Goal: Find specific page/section: Find specific page/section

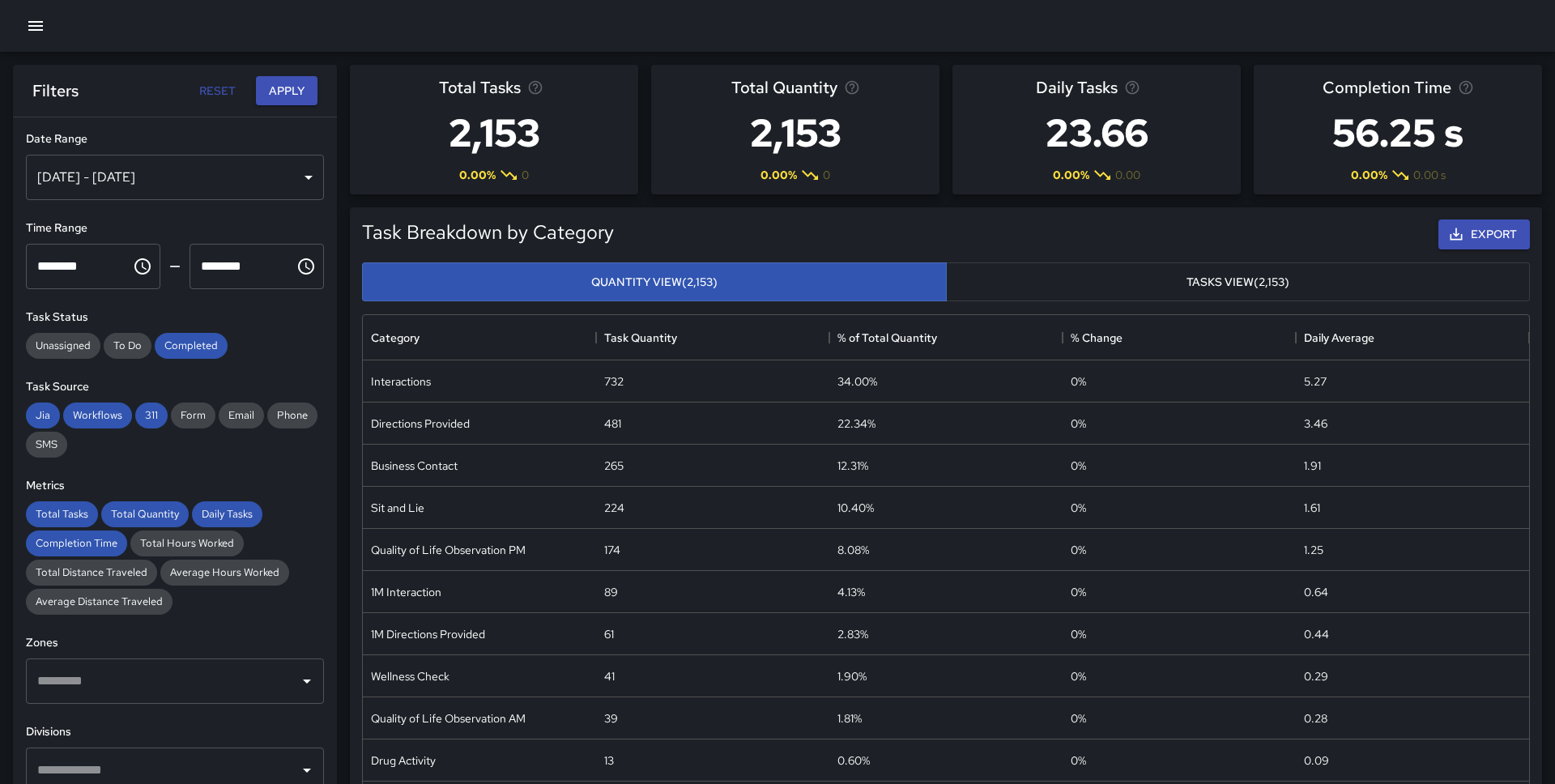
scroll to position [484, 1166]
click at [20, 18] on div at bounding box center [778, 26] width 1555 height 52
click at [38, 24] on icon "button" at bounding box center [36, 26] width 20 height 20
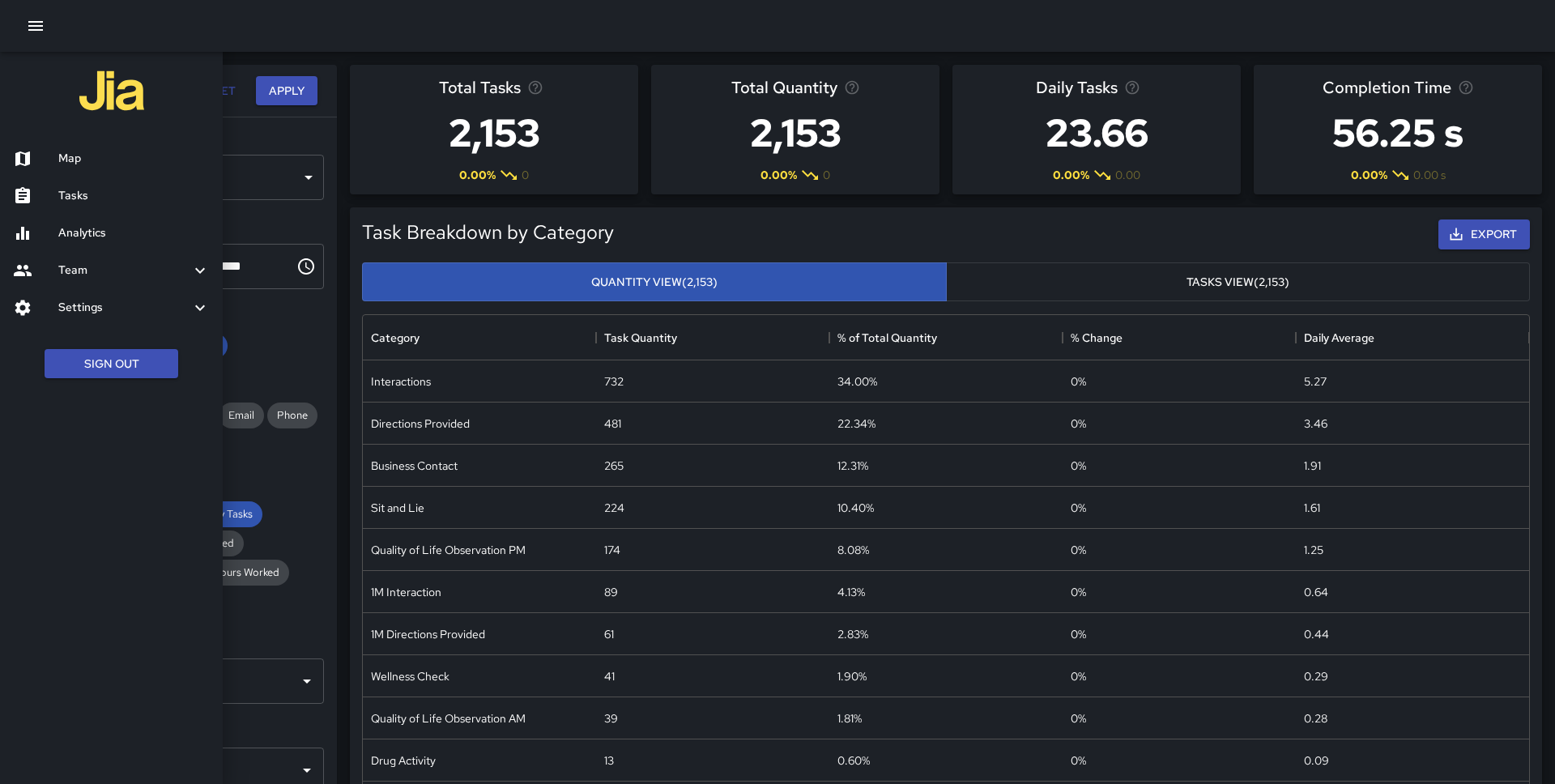
click at [73, 164] on h6 "Map" at bounding box center [134, 159] width 152 height 18
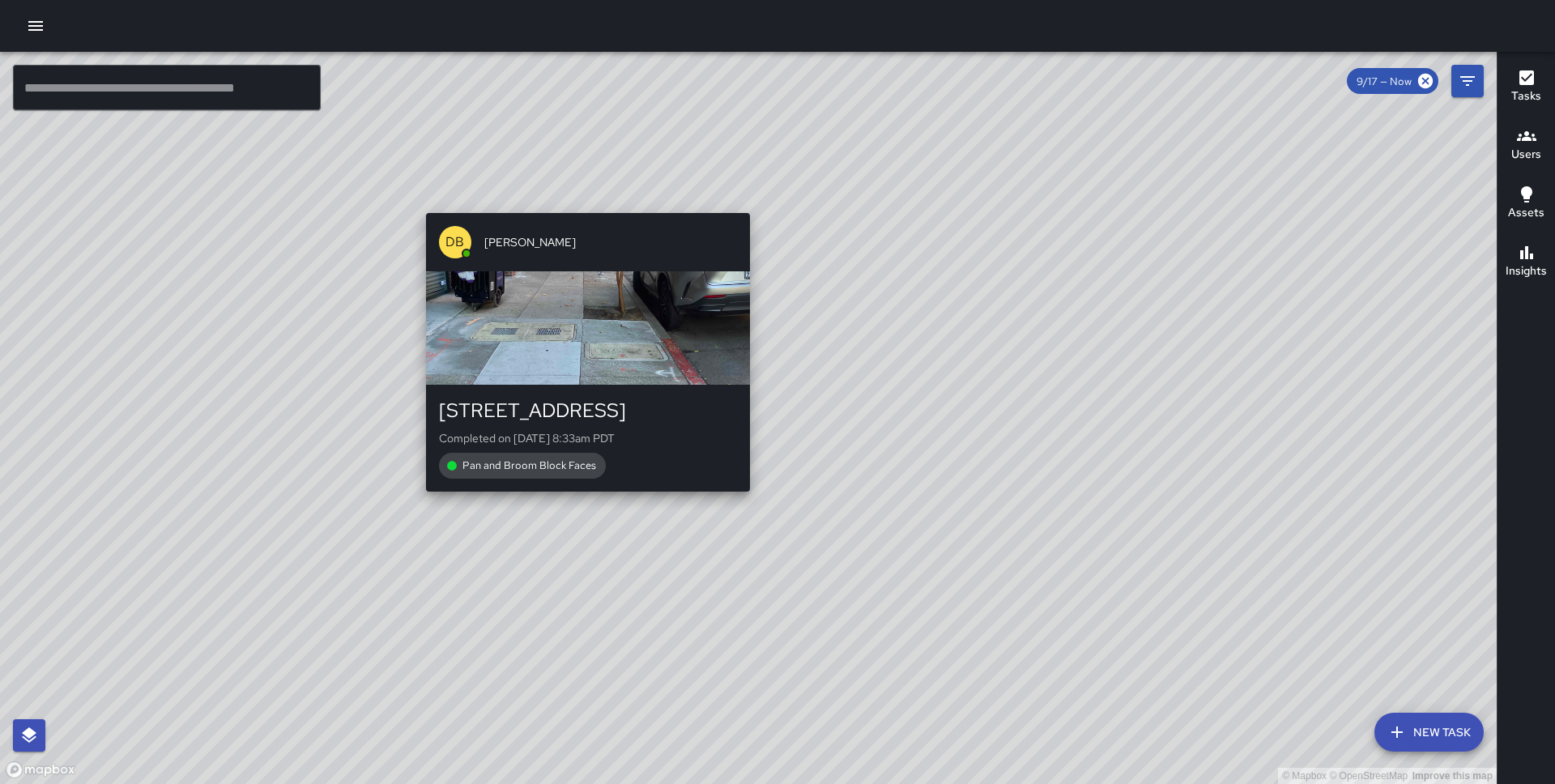
click at [581, 201] on div "© Mapbox © OpenStreetMap Improve this map DB [PERSON_NAME] [STREET_ADDRESS] Com…" at bounding box center [748, 417] width 1496 height 731
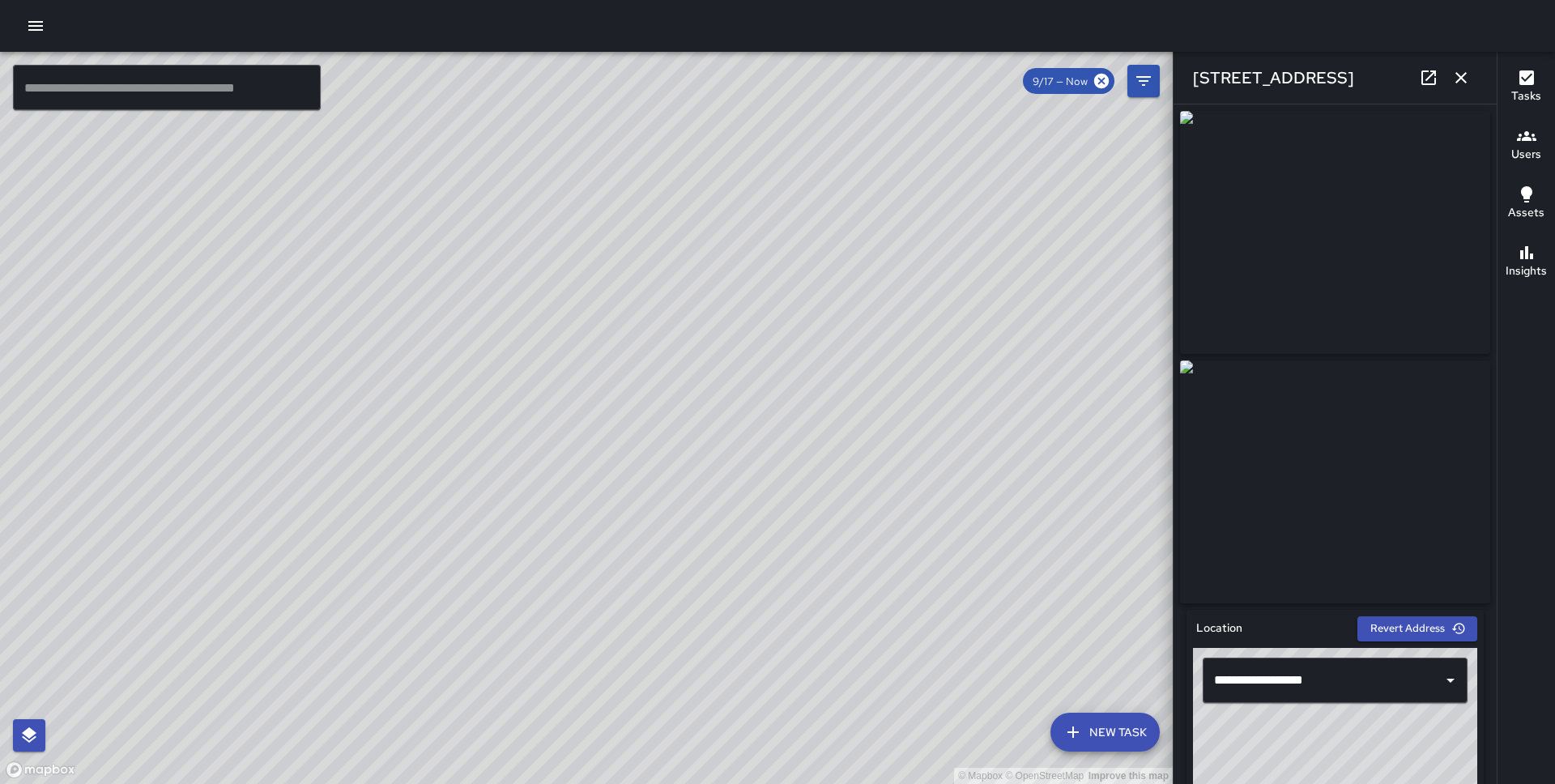
click at [439, 433] on div "© Mapbox © OpenStreetMap Improve this map DB [PERSON_NAME] [STREET_ADDRESS] Com…" at bounding box center [586, 417] width 1173 height 731
click at [534, 453] on div "© Mapbox © OpenStreetMap Improve this map DB [PERSON_NAME] [STREET_ADDRESS][PER…" at bounding box center [586, 417] width 1173 height 731
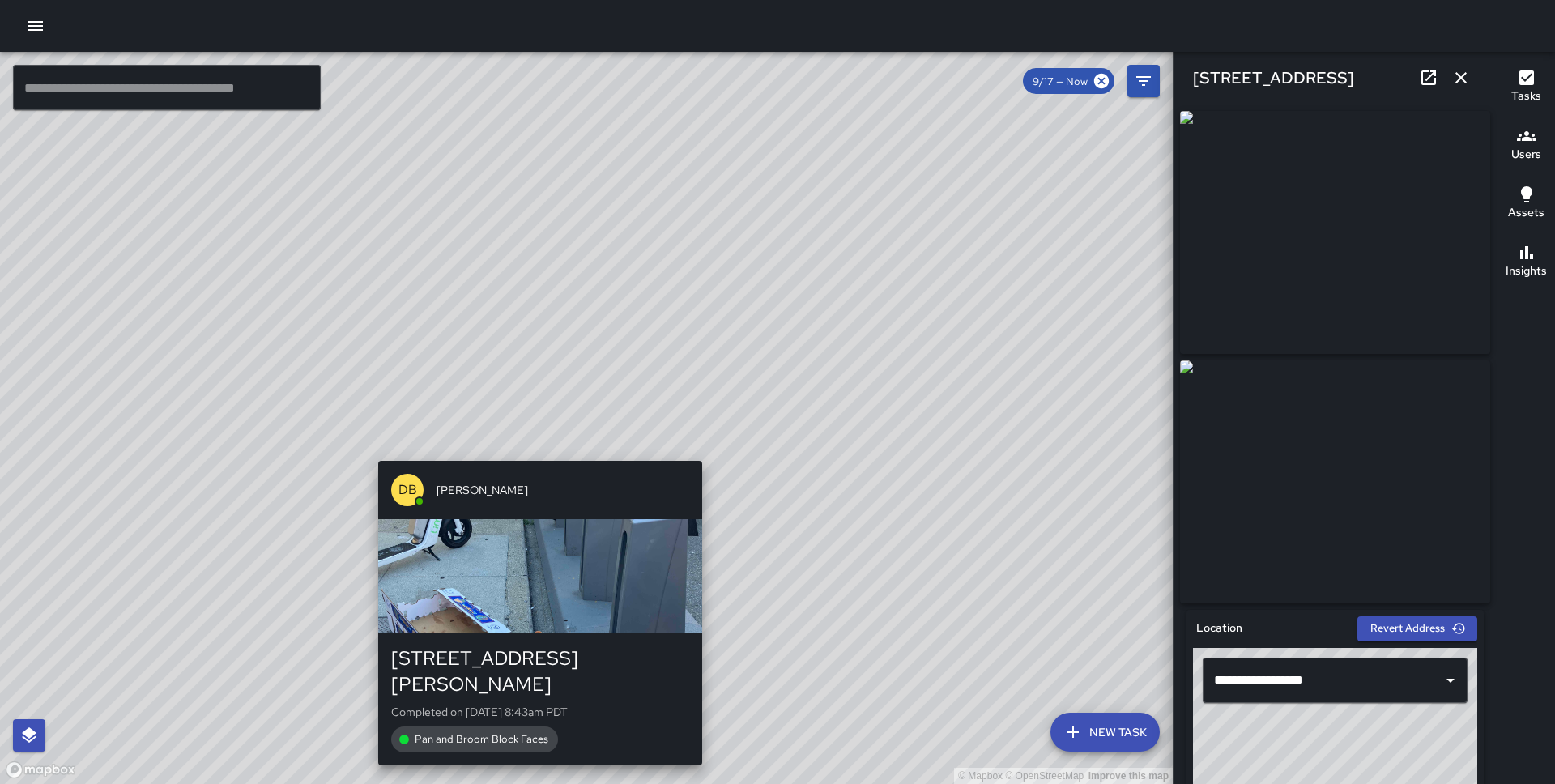
type input "**********"
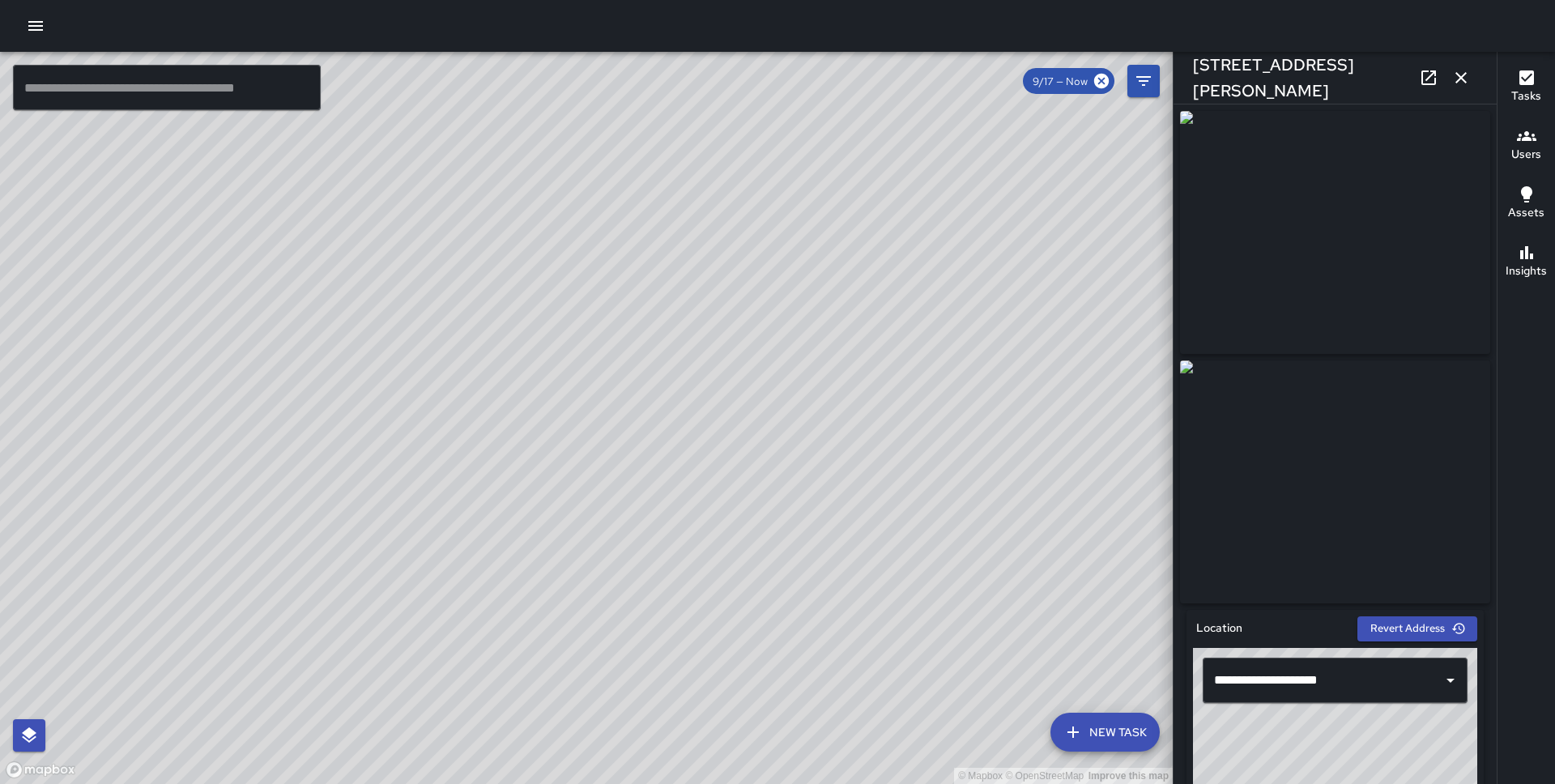
click at [596, 590] on div "© Mapbox © OpenStreetMap Improve this map" at bounding box center [586, 417] width 1173 height 731
click at [582, 246] on div "© Mapbox © OpenStreetMap Improve this map KG [PERSON_NAME] [STREET_ADDRESS][PER…" at bounding box center [586, 417] width 1173 height 731
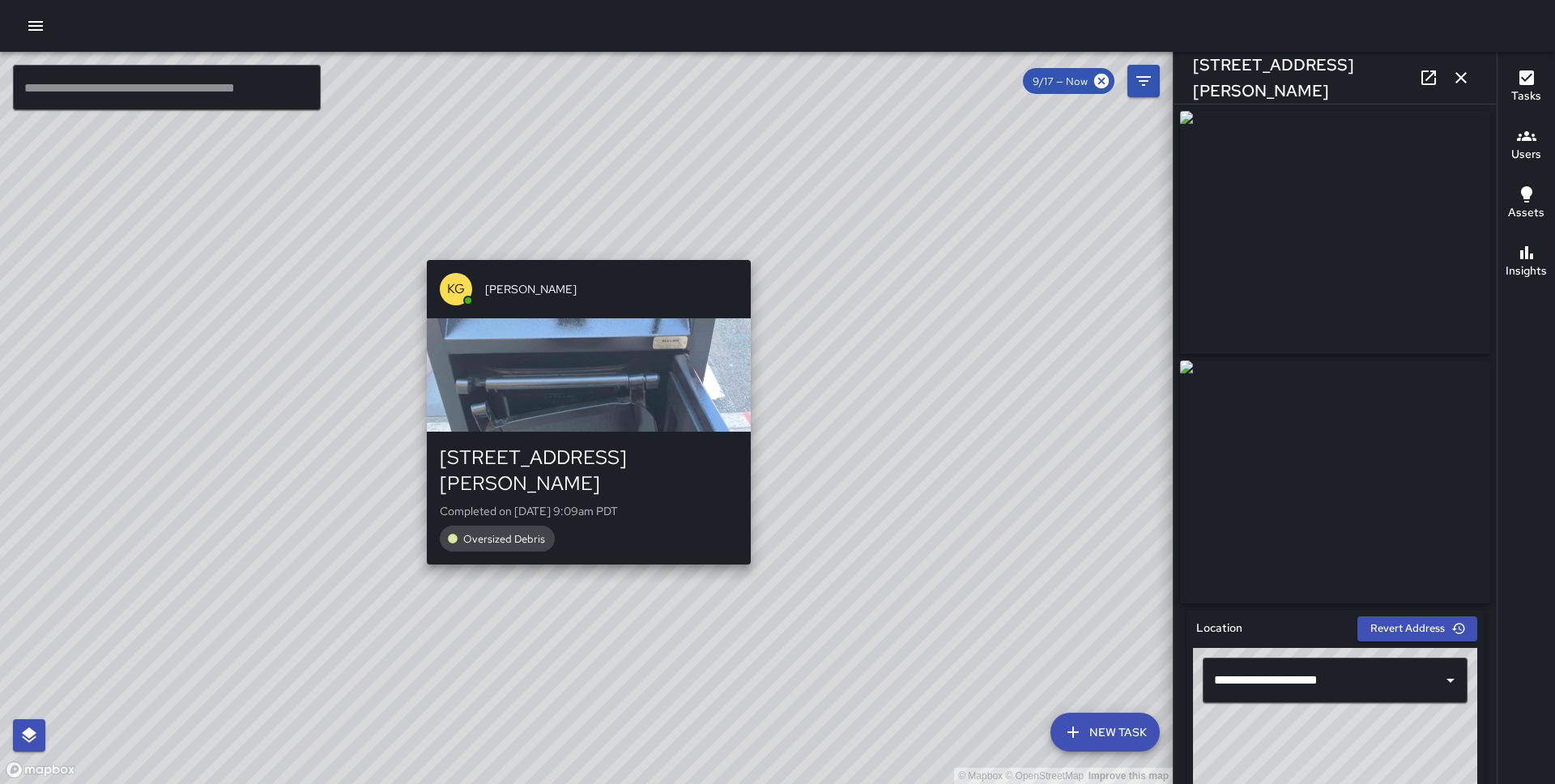
type input "**********"
